Goal: Transaction & Acquisition: Purchase product/service

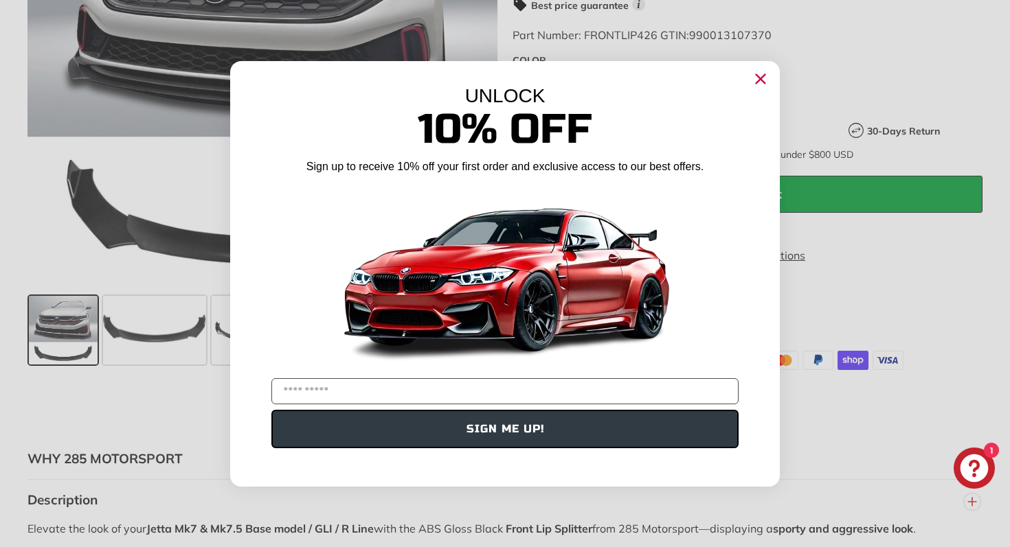
scroll to position [617, 0]
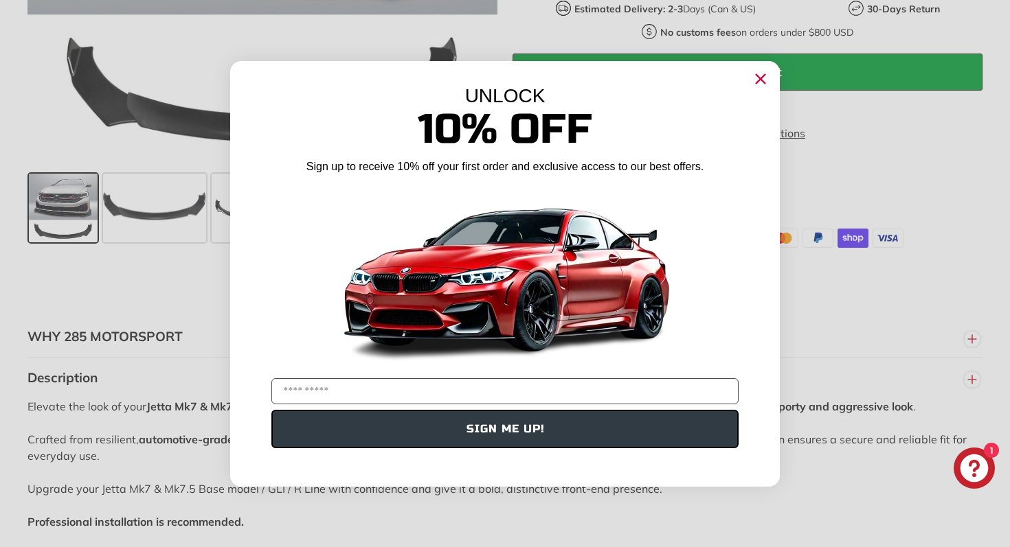
click at [758, 78] on circle "Close dialog" at bounding box center [760, 78] width 21 height 21
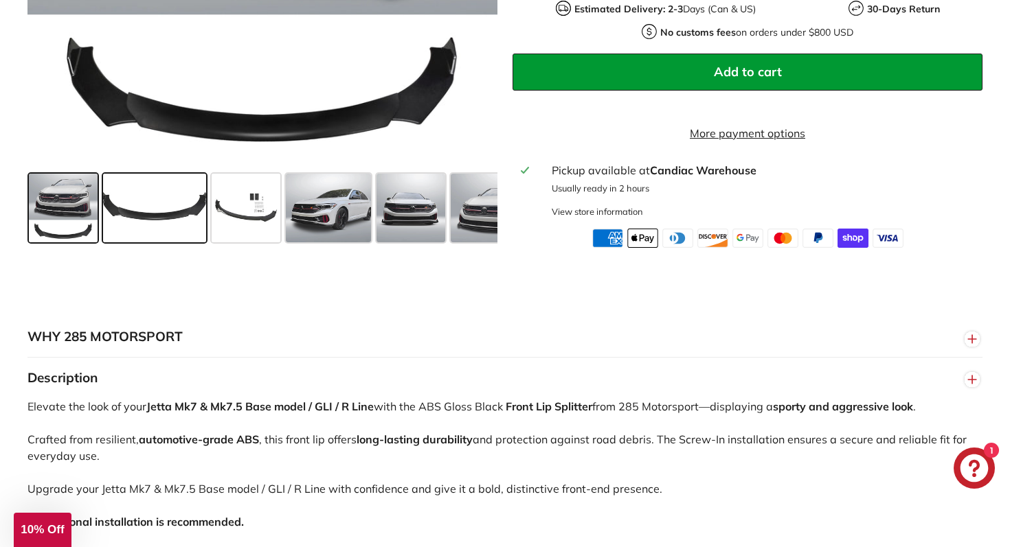
click at [157, 229] on span at bounding box center [154, 208] width 103 height 69
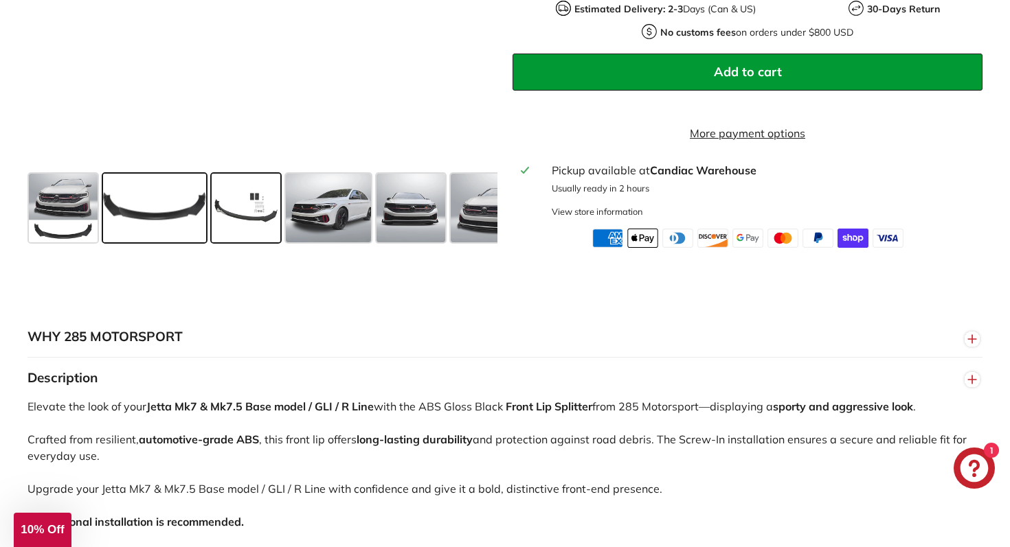
click at [249, 236] on span at bounding box center [246, 208] width 69 height 69
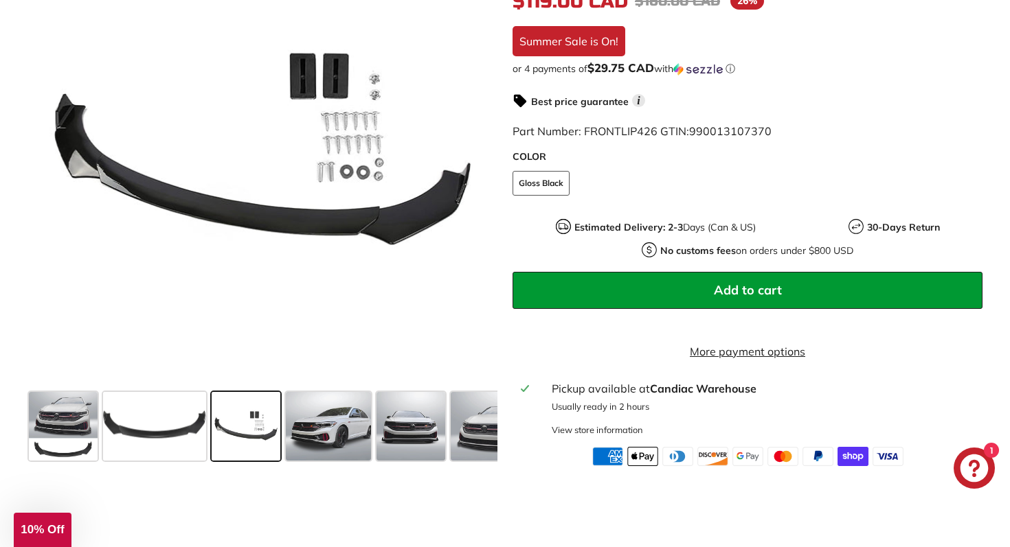
scroll to position [395, 0]
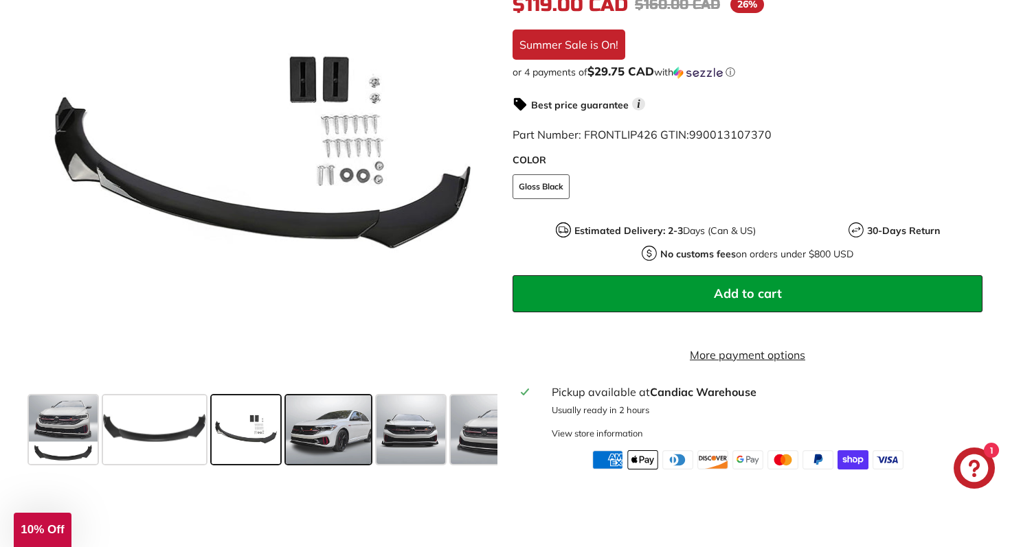
click at [333, 456] on span at bounding box center [328, 430] width 85 height 69
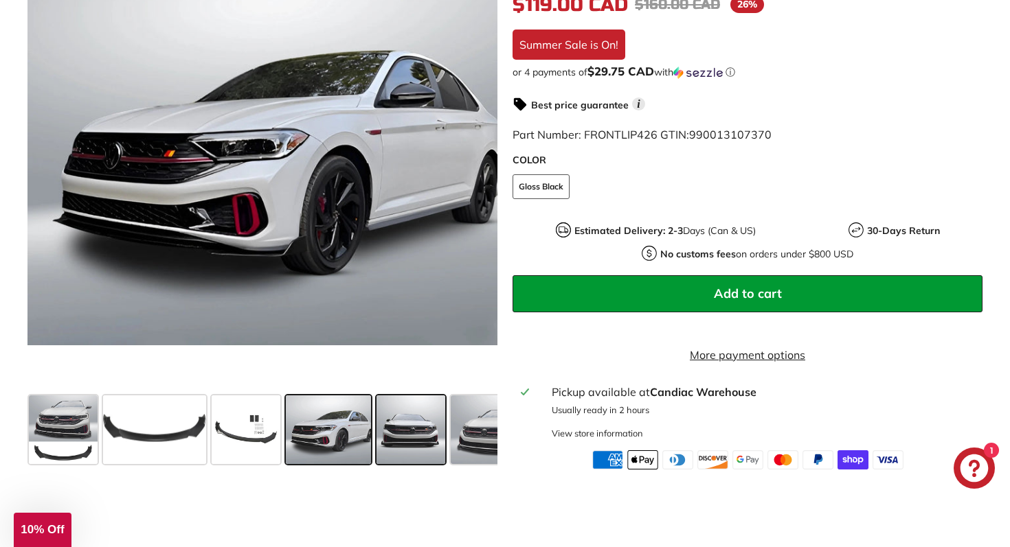
click at [421, 443] on span at bounding box center [410, 430] width 69 height 69
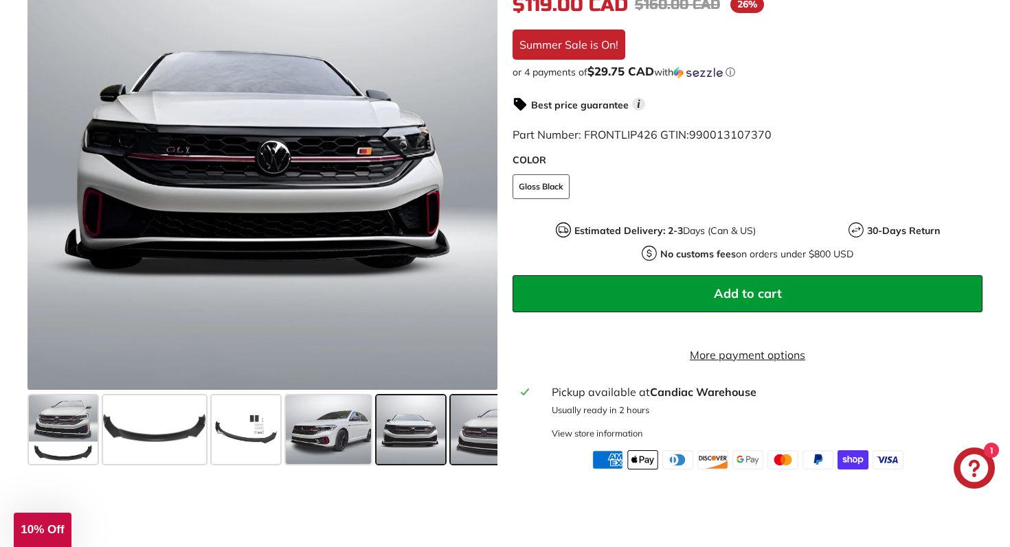
click at [471, 447] on span at bounding box center [492, 430] width 82 height 69
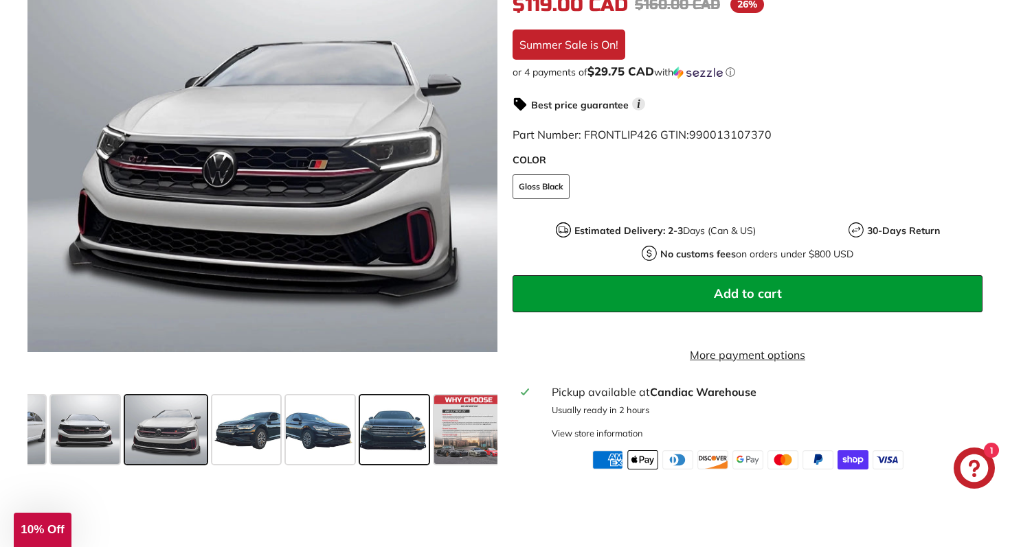
scroll to position [0, 334]
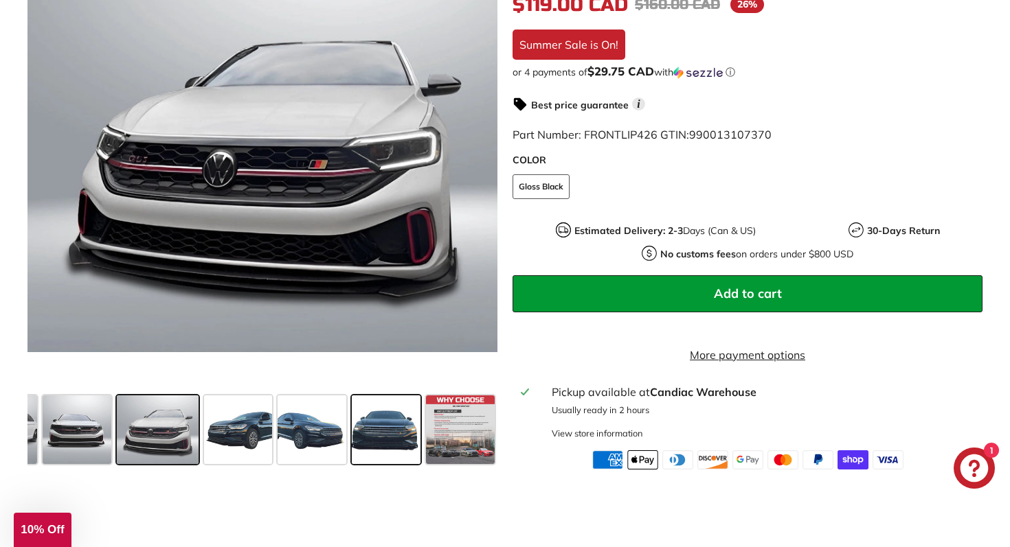
click at [373, 453] on span at bounding box center [386, 430] width 69 height 69
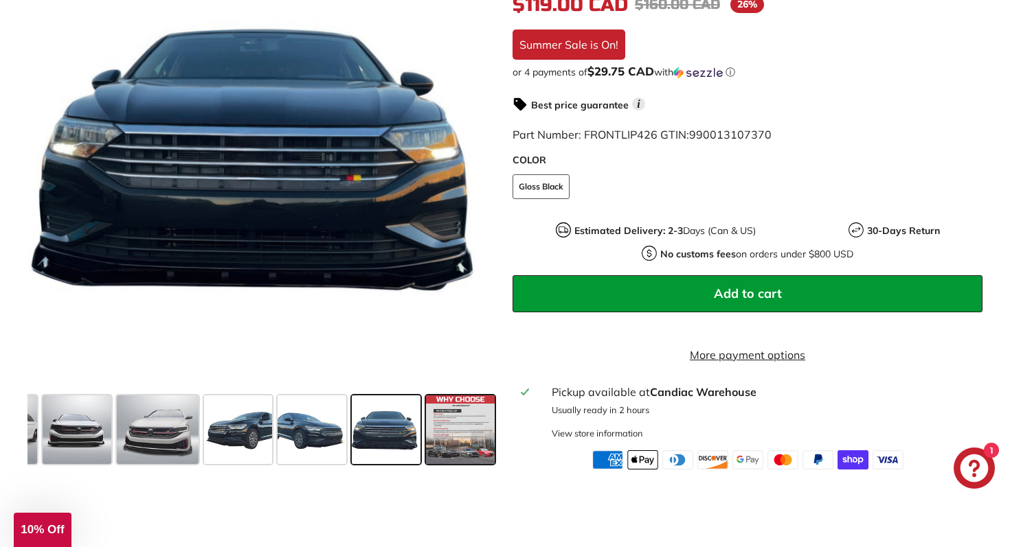
click at [456, 449] on span at bounding box center [460, 430] width 69 height 69
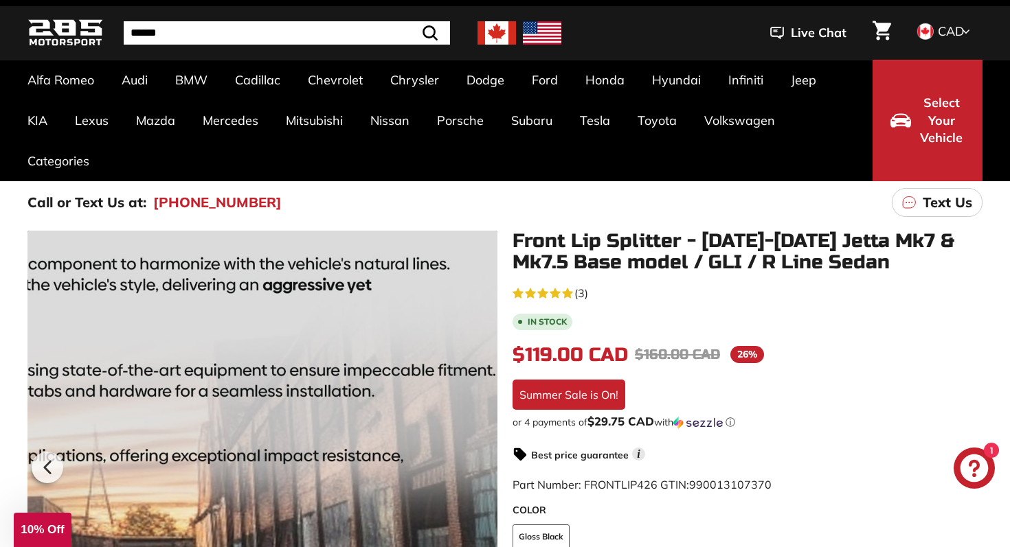
scroll to position [0, 0]
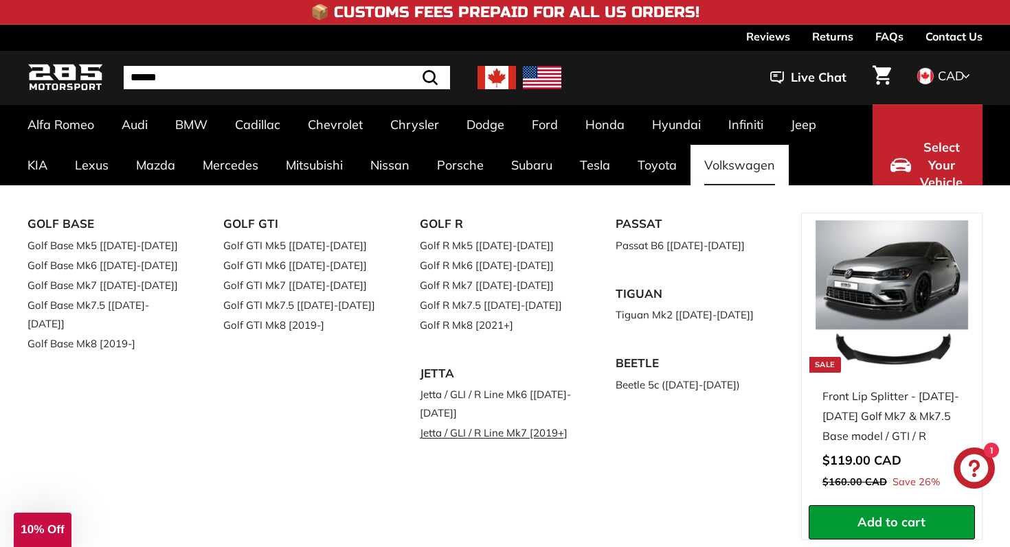
click at [512, 437] on link "Jetta / GLI / R Line Mk7 [2019+]" at bounding box center [498, 433] width 157 height 20
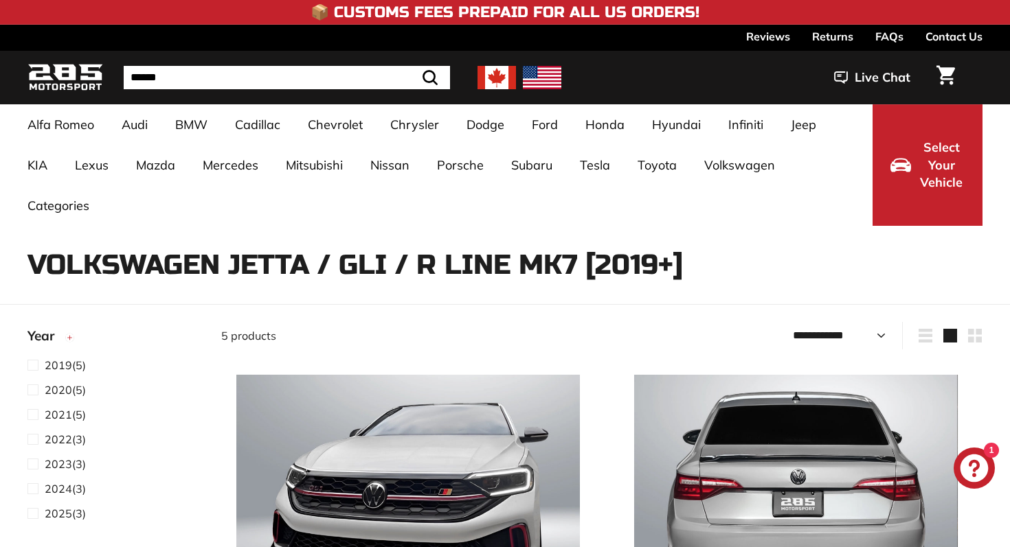
select select "**********"
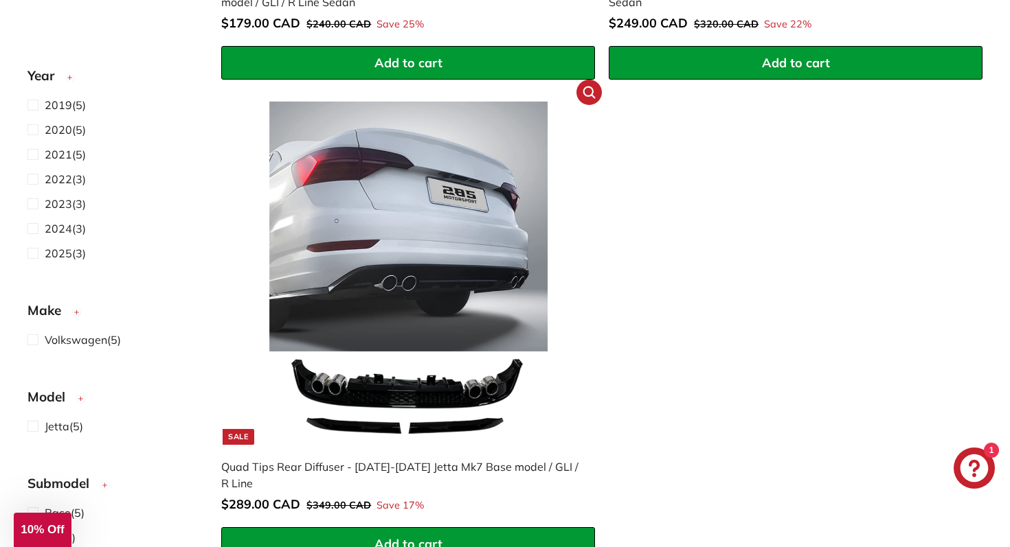
scroll to position [1234, 0]
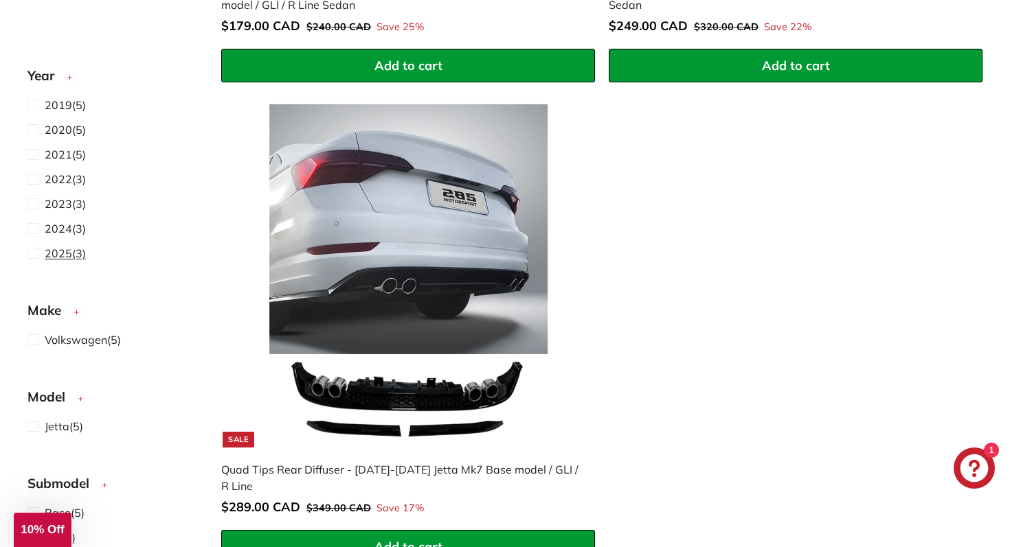
click at [68, 258] on span "2025" at bounding box center [58, 254] width 27 height 14
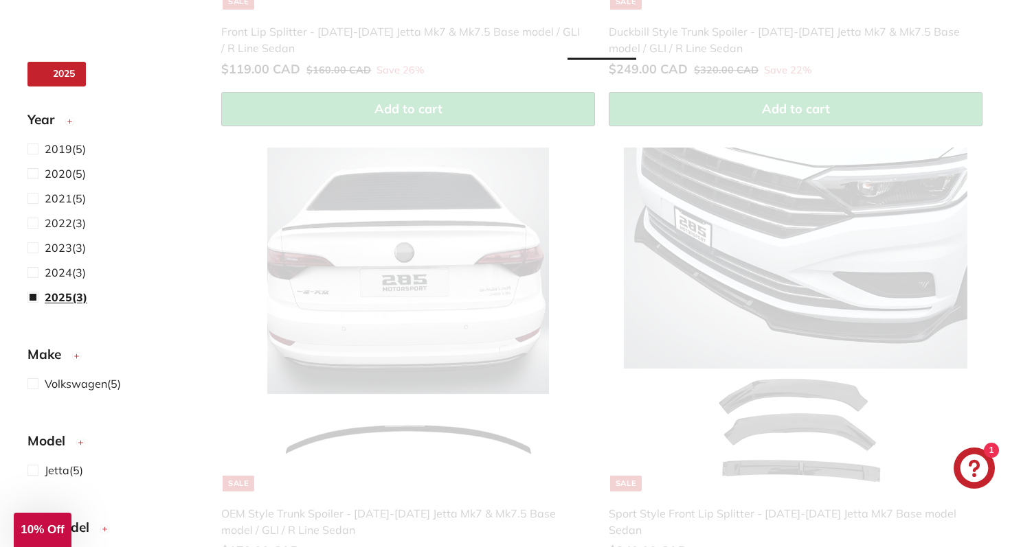
select select "**********"
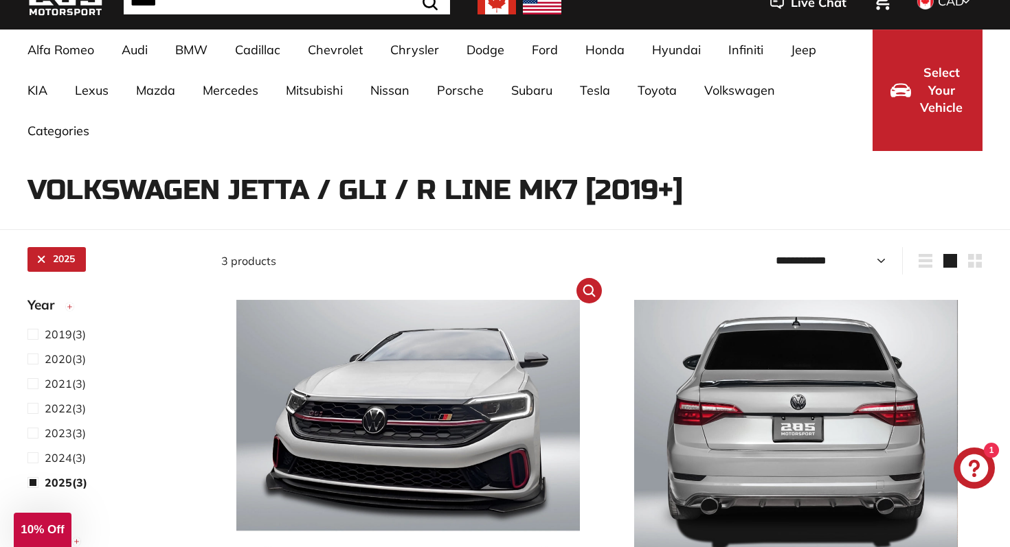
scroll to position [28, 0]
